Goal: Information Seeking & Learning: Learn about a topic

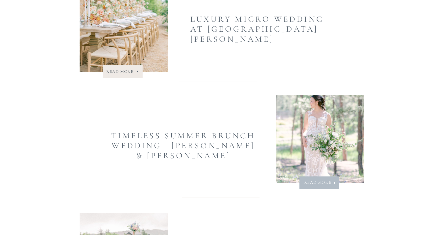
scroll to position [1108, 0]
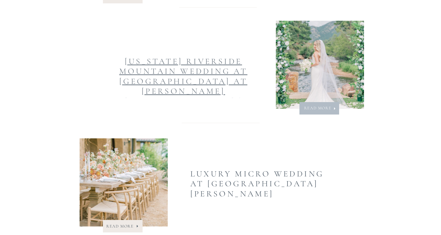
click at [210, 77] on link "[US_STATE] Riverside Mountain Wedding at [GEOGRAPHIC_DATA] at [PERSON_NAME][GEO…" at bounding box center [183, 91] width 128 height 70
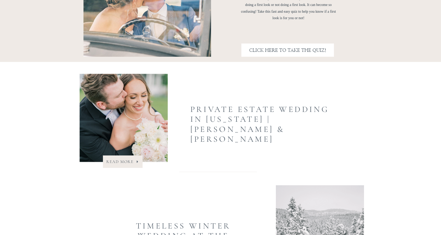
scroll to position [383, 0]
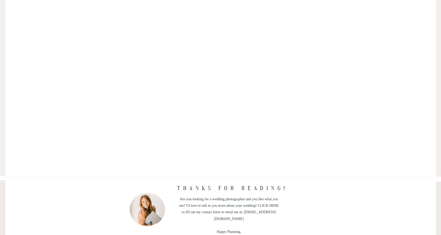
scroll to position [18539, 0]
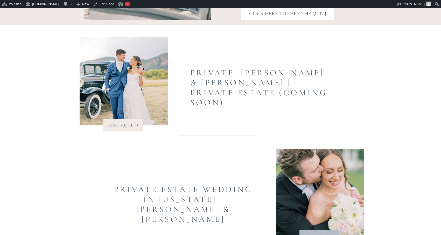
scroll to position [520, 0]
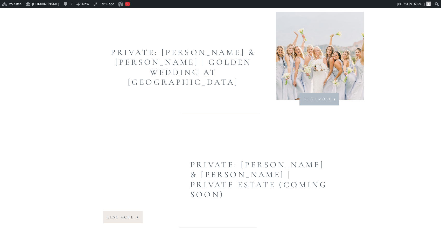
scroll to position [839, 0]
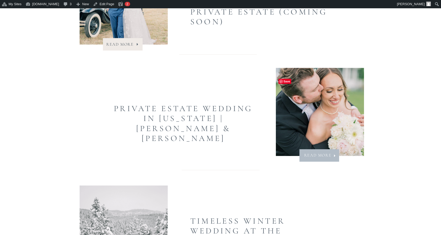
click at [338, 102] on img at bounding box center [320, 112] width 88 height 88
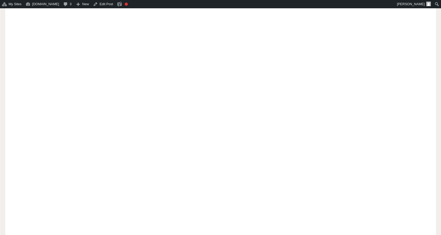
scroll to position [14464, 0]
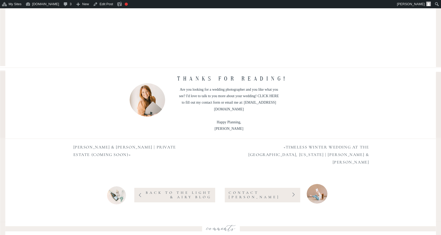
click at [265, 95] on p "Are you looking for a wedding photographer and you like what you see? I'd love …" at bounding box center [229, 94] width 100 height 17
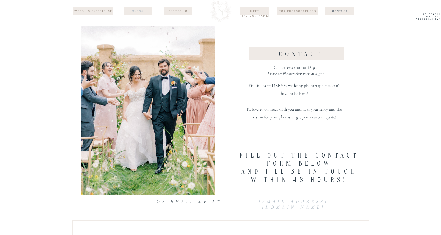
click at [142, 10] on nav "journal" at bounding box center [137, 11] width 25 height 4
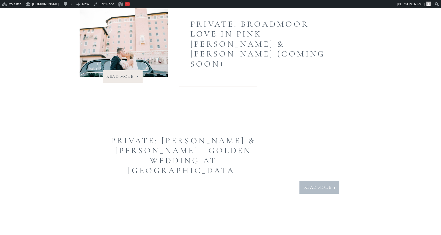
scroll to position [558, 0]
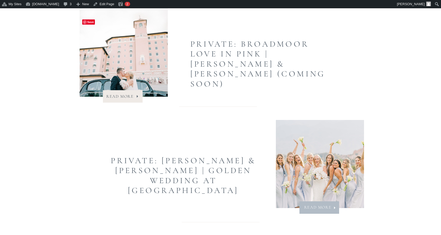
click at [143, 60] on img at bounding box center [124, 53] width 88 height 88
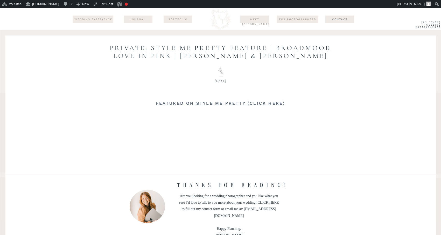
click at [201, 103] on strong "Featured on Style Me Pretty (Click Here)" at bounding box center [221, 103] width 130 height 5
click at [188, 103] on strong "Featured on Style Me Pretty (Click Here)" at bounding box center [221, 103] width 130 height 5
